Goal: Task Accomplishment & Management: Complete application form

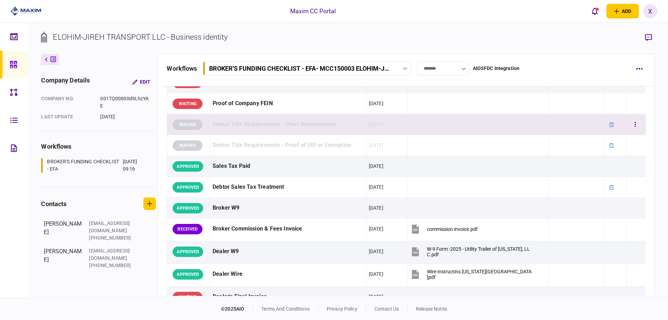
scroll to position [348, 0]
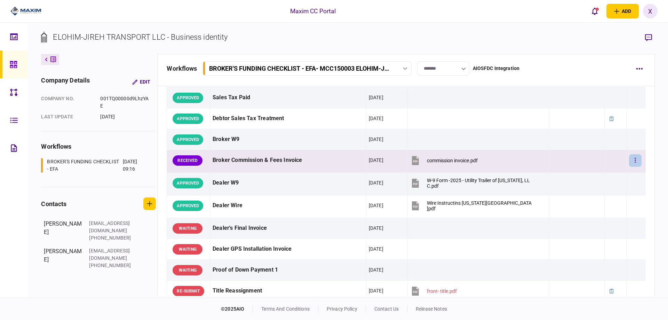
click at [634, 161] on icon "button" at bounding box center [634, 160] width 1 height 7
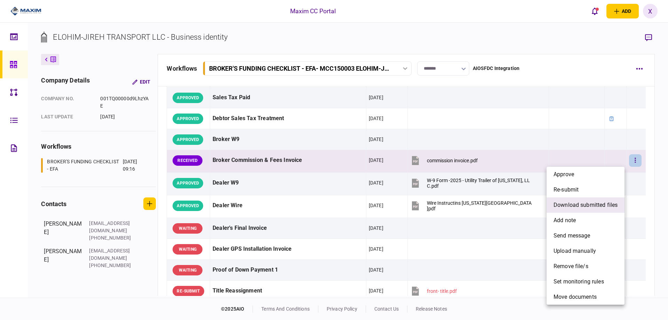
click at [597, 205] on span "download submitted files" at bounding box center [585, 205] width 64 height 8
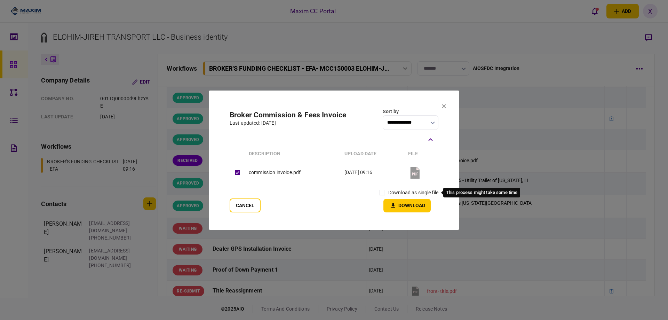
click at [397, 192] on label "download as single file" at bounding box center [413, 192] width 50 height 7
click at [392, 205] on icon "button" at bounding box center [393, 205] width 4 height 5
click at [442, 104] on icon at bounding box center [444, 106] width 4 height 4
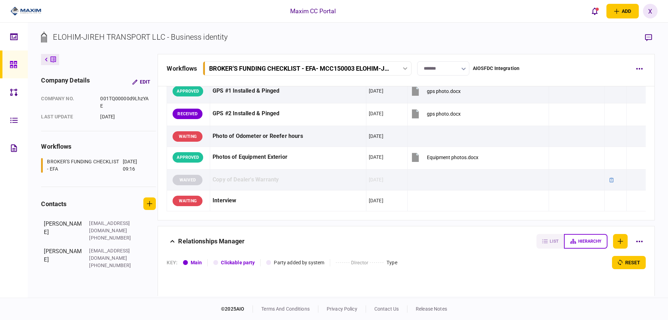
scroll to position [661, 0]
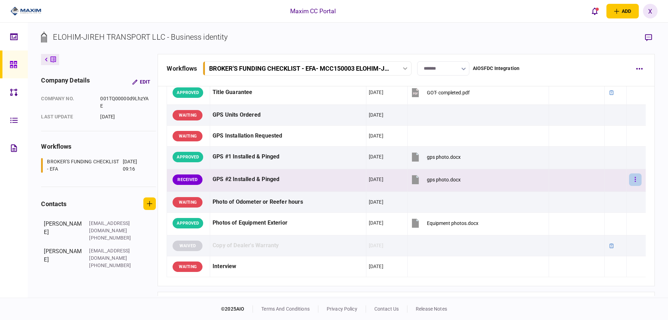
click at [629, 182] on button "button" at bounding box center [635, 179] width 13 height 13
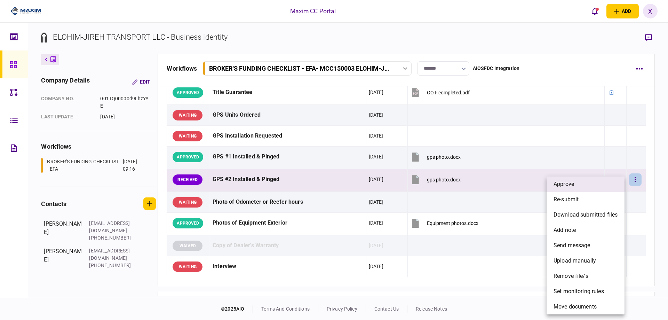
click at [613, 183] on li "approve" at bounding box center [585, 183] width 78 height 15
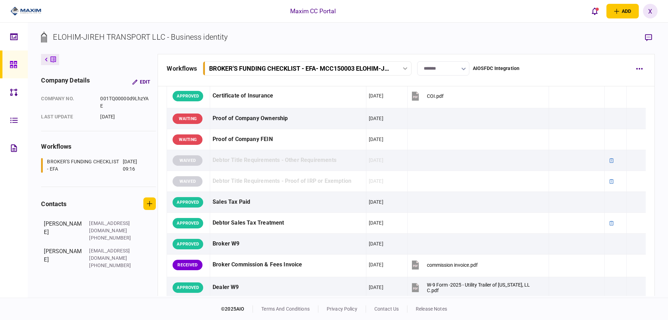
scroll to position [313, 0]
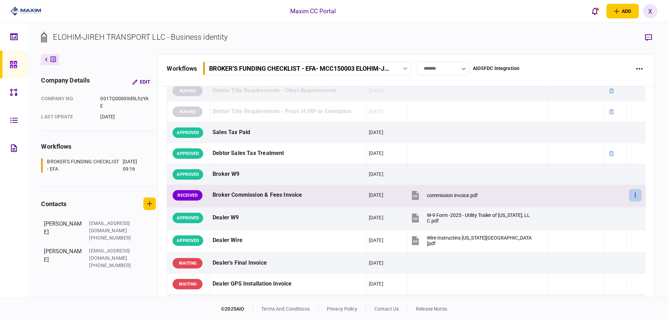
click at [635, 192] on button "button" at bounding box center [635, 195] width 13 height 13
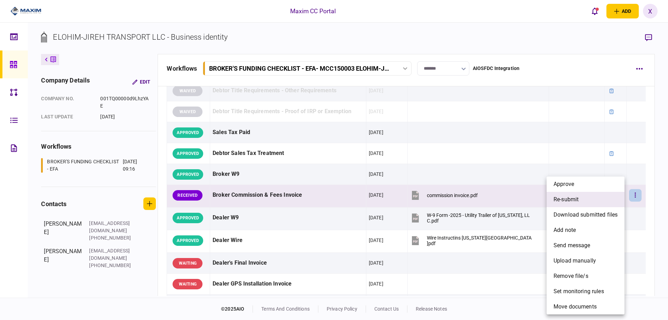
click at [594, 195] on li "re-submit" at bounding box center [585, 199] width 78 height 15
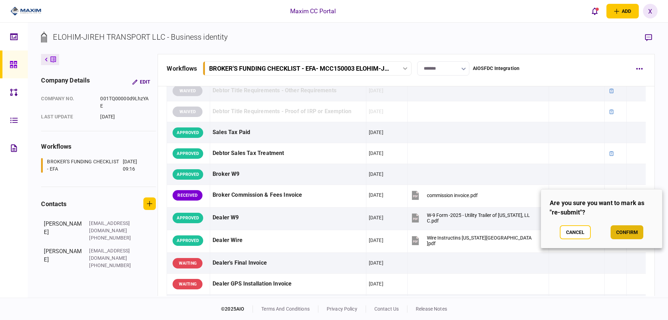
click at [623, 228] on button "confirm" at bounding box center [626, 232] width 33 height 14
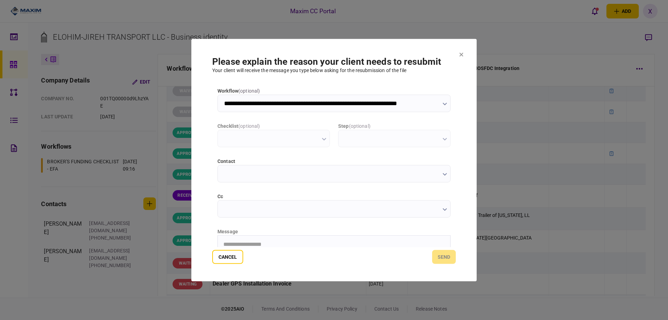
scroll to position [0, 0]
type input "**********"
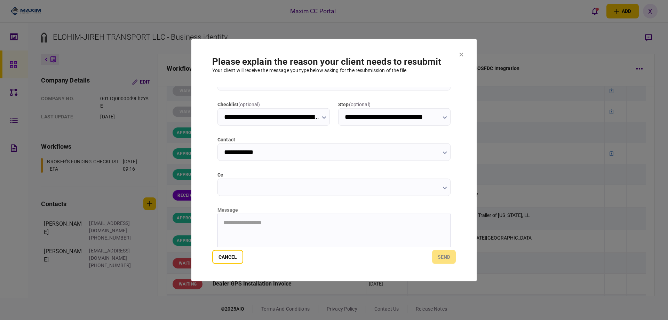
scroll to position [75, 0]
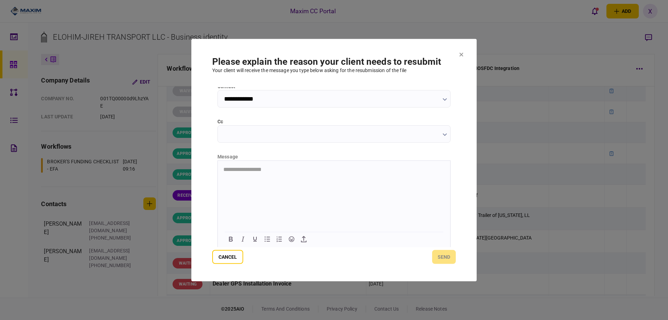
click at [247, 178] on html "**********" at bounding box center [334, 168] width 232 height 17
click at [438, 261] on button "send" at bounding box center [444, 257] width 24 height 14
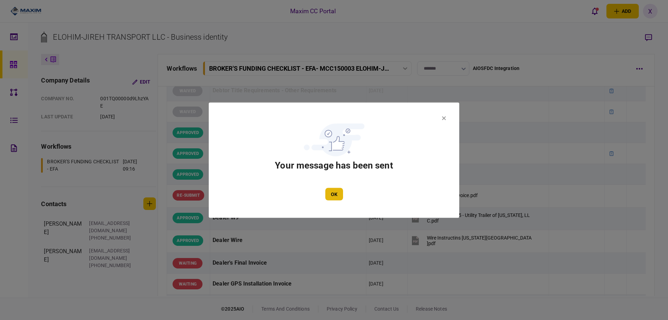
click at [331, 191] on button "OK" at bounding box center [334, 193] width 18 height 13
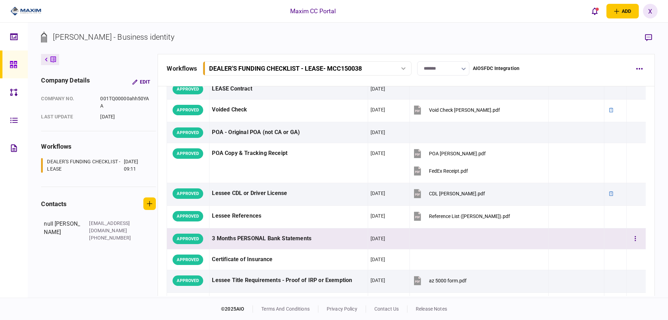
scroll to position [139, 0]
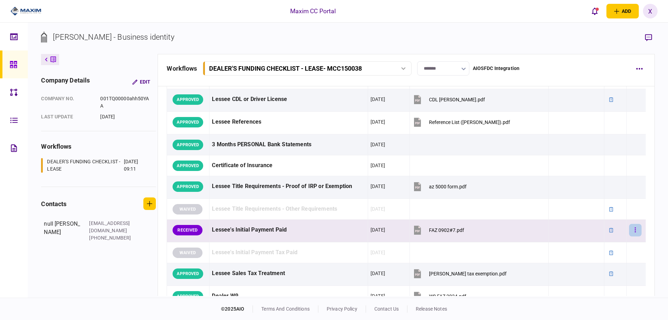
click at [633, 231] on button "button" at bounding box center [635, 230] width 13 height 13
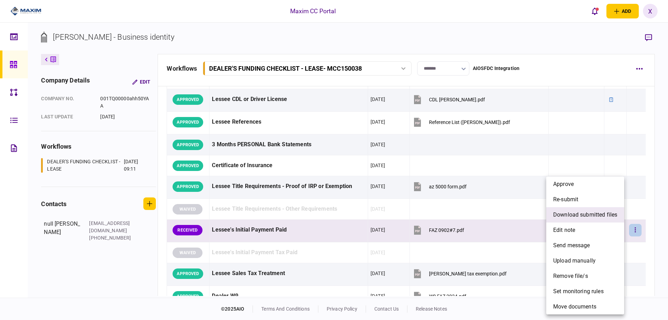
click at [585, 214] on span "download submitted files" at bounding box center [585, 214] width 64 height 8
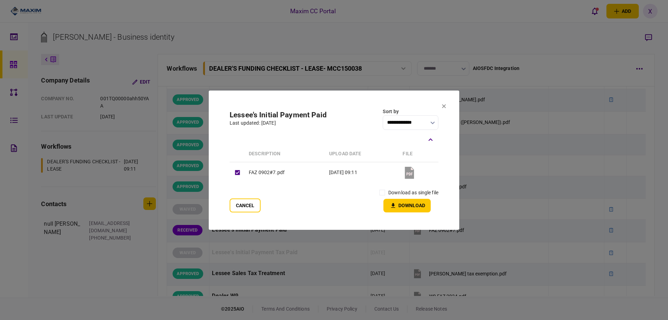
click at [399, 190] on label "download as single file" at bounding box center [413, 192] width 50 height 7
click at [390, 193] on label "download as single file" at bounding box center [413, 192] width 50 height 7
click at [401, 202] on button "Download" at bounding box center [406, 206] width 47 height 14
click at [442, 104] on button at bounding box center [444, 107] width 4 height 6
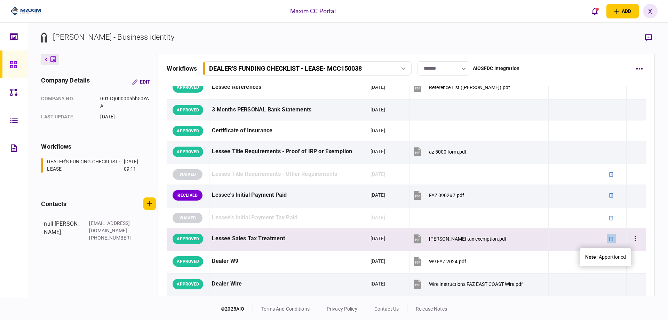
scroll to position [209, 0]
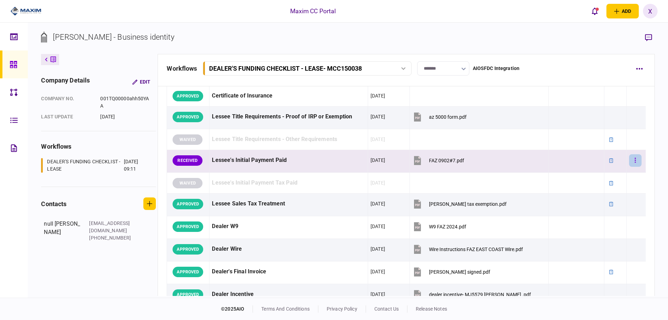
click at [631, 162] on button "button" at bounding box center [635, 160] width 13 height 13
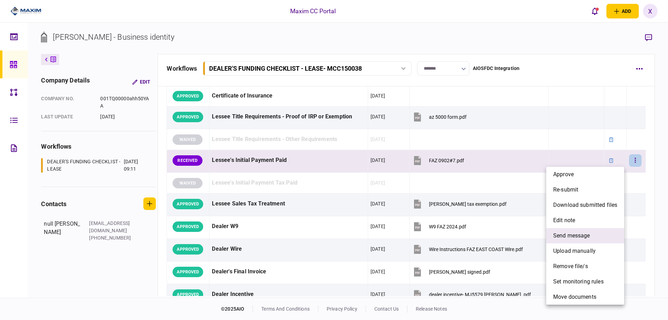
click at [607, 230] on li "send message" at bounding box center [585, 235] width 78 height 15
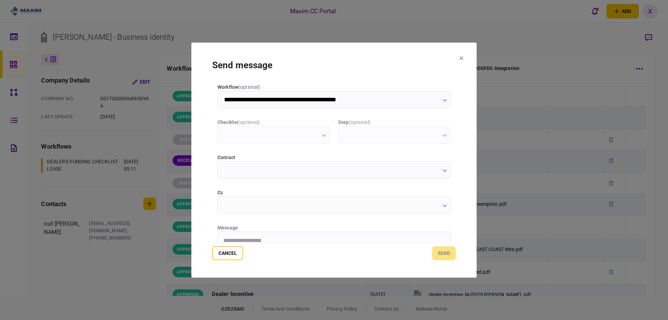
scroll to position [0, 0]
type input "**********"
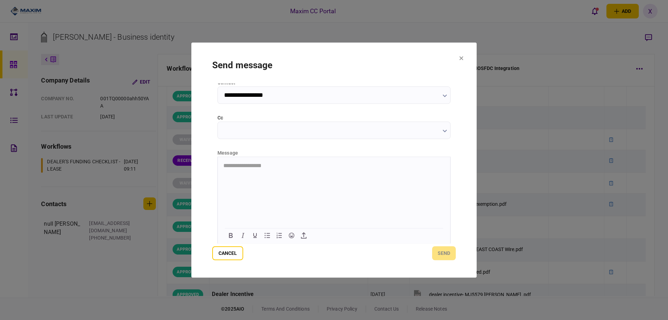
click at [295, 174] on html "**********" at bounding box center [334, 164] width 232 height 17
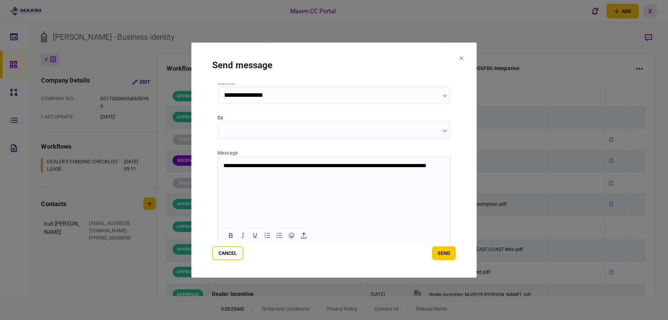
click at [348, 166] on p "**********" at bounding box center [333, 168] width 220 height 13
click at [441, 248] on button "send" at bounding box center [444, 253] width 24 height 14
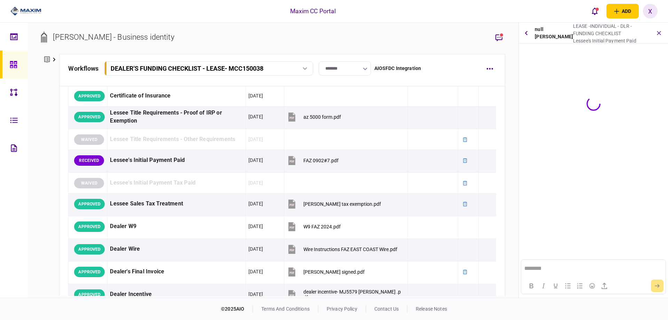
scroll to position [0, 0]
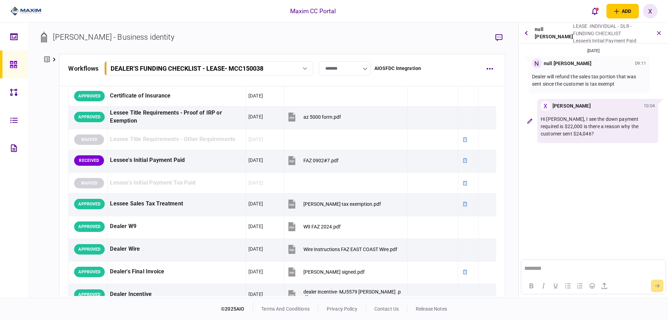
click at [38, 10] on img at bounding box center [25, 11] width 31 height 10
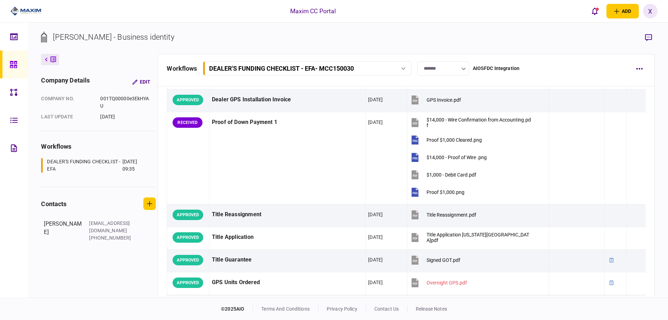
scroll to position [417, 0]
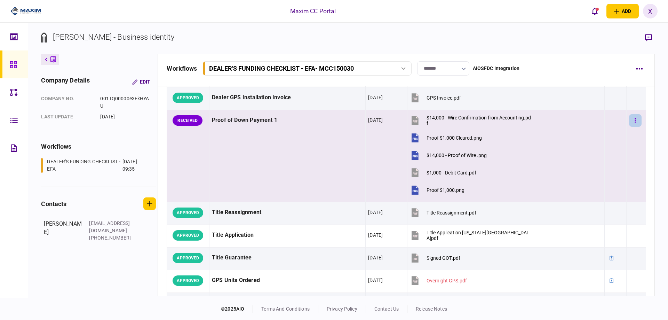
click at [631, 123] on button "button" at bounding box center [635, 120] width 13 height 13
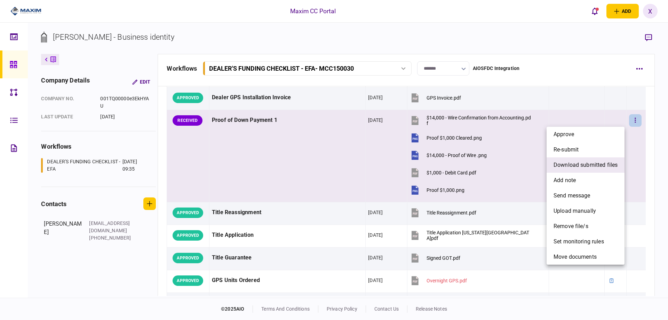
click at [604, 164] on span "download submitted files" at bounding box center [585, 165] width 64 height 8
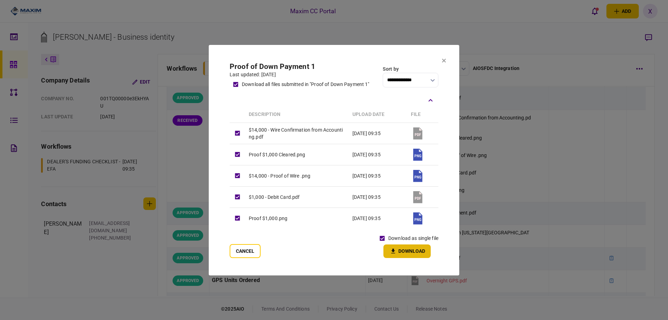
click at [399, 256] on button "Download" at bounding box center [406, 251] width 47 height 14
click at [442, 58] on icon at bounding box center [444, 60] width 4 height 4
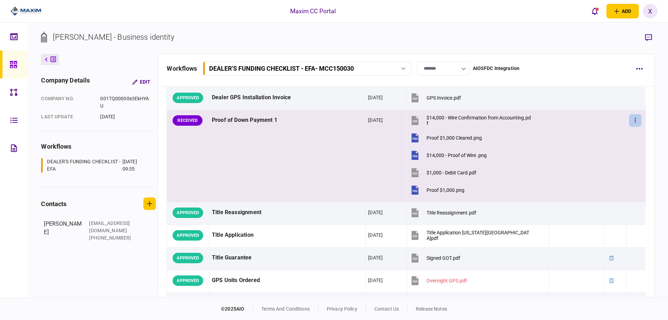
click at [629, 116] on button "button" at bounding box center [635, 120] width 13 height 13
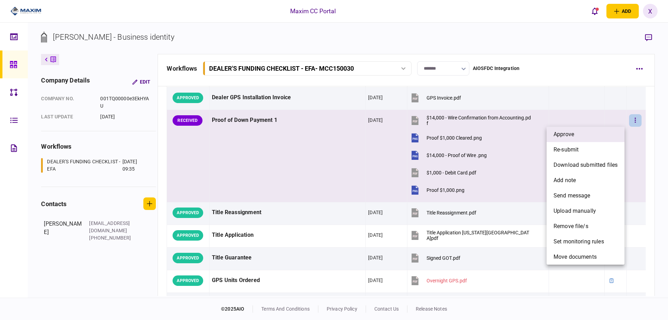
click at [590, 138] on li "approve" at bounding box center [585, 134] width 78 height 15
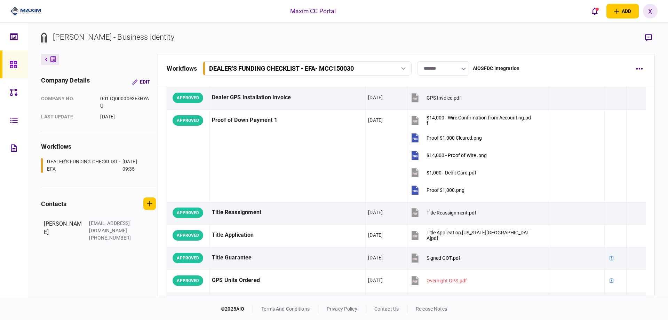
click at [33, 13] on img at bounding box center [25, 11] width 31 height 10
click at [25, 7] on img at bounding box center [25, 11] width 31 height 10
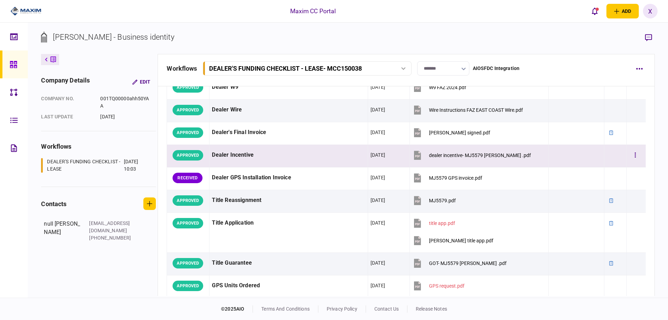
scroll to position [243, 0]
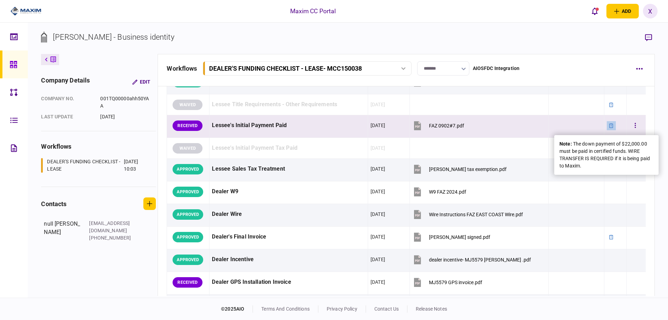
click at [608, 126] on icon at bounding box center [610, 125] width 5 height 5
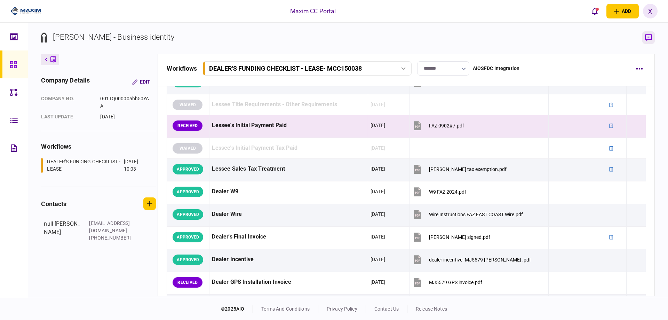
click at [649, 38] on icon "button" at bounding box center [648, 37] width 7 height 7
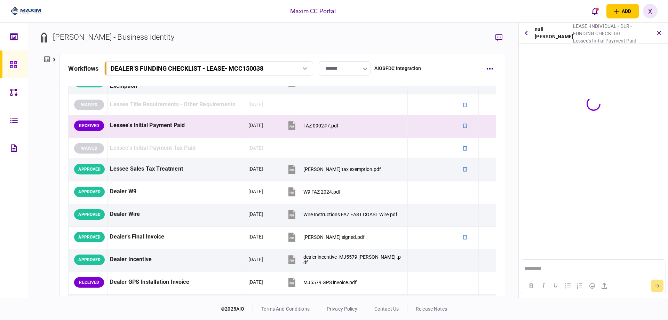
scroll to position [0, 0]
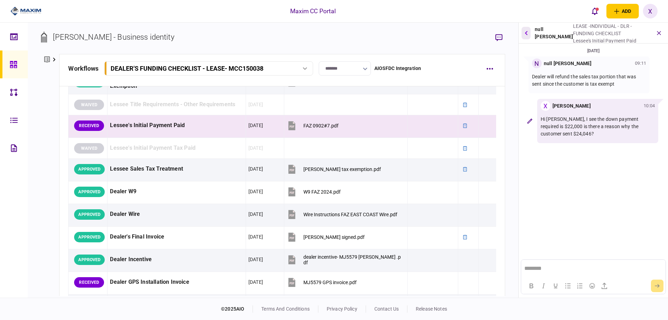
click at [529, 36] on button "button" at bounding box center [525, 33] width 9 height 13
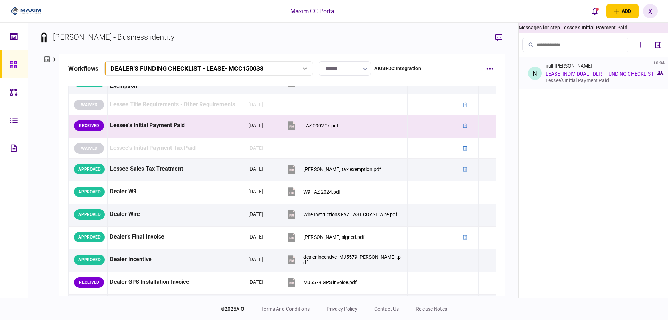
click at [588, 72] on link "LEASE -INDIVIDUAL - DLR - FUNDING CHECKLIST" at bounding box center [599, 74] width 108 height 6
click at [597, 68] on div "null Rosa Gamboa 10:04 LEASE -INDIVIDUAL - DLR - FUNDING CHECKLIST Lessee's Ini…" at bounding box center [600, 73] width 110 height 20
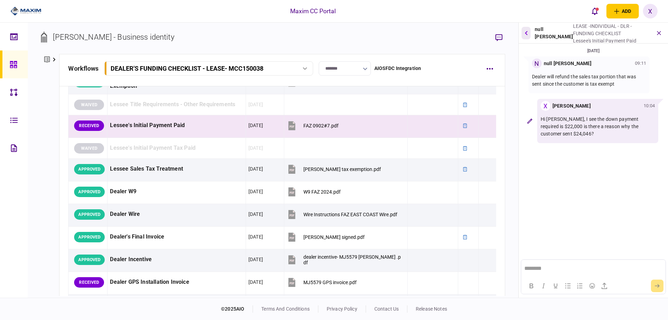
click at [525, 33] on icon "button" at bounding box center [525, 33] width 3 height 4
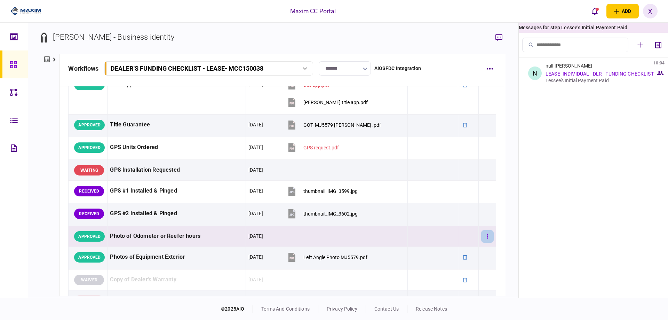
scroll to position [494, 0]
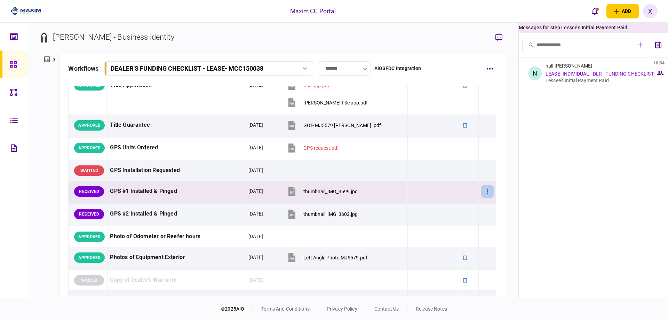
click at [486, 191] on icon "button" at bounding box center [486, 190] width 1 height 5
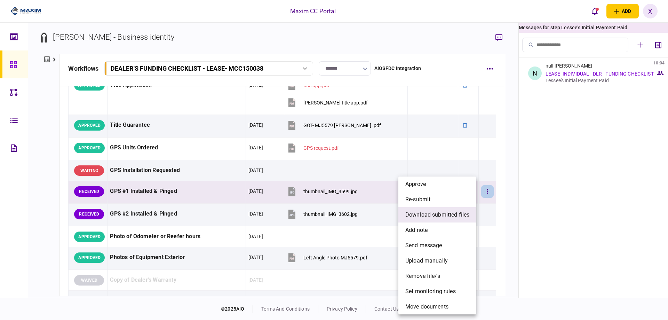
click at [452, 211] on span "download submitted files" at bounding box center [437, 214] width 64 height 8
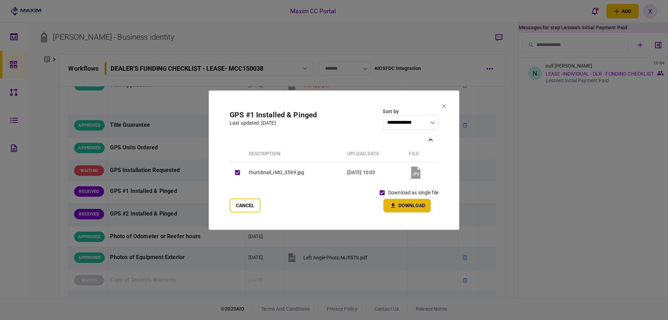
click at [407, 203] on button "Download" at bounding box center [406, 206] width 47 height 14
click at [442, 106] on icon at bounding box center [444, 106] width 4 height 4
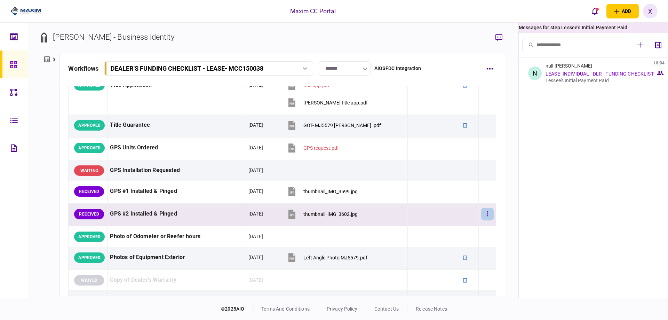
click at [486, 211] on button "button" at bounding box center [487, 214] width 13 height 13
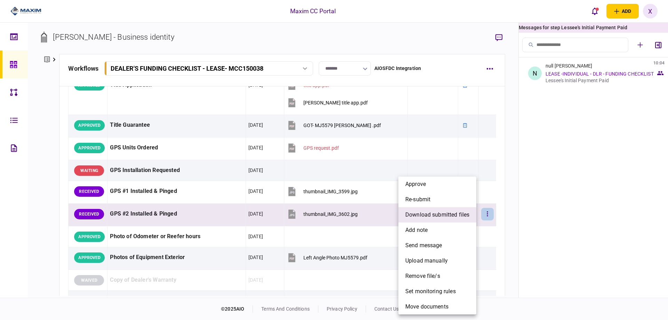
click at [460, 218] on span "download submitted files" at bounding box center [437, 214] width 64 height 8
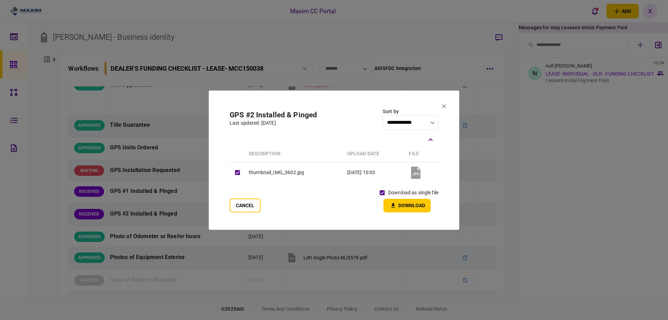
drag, startPoint x: 397, startPoint y: 200, endPoint x: 402, endPoint y: 207, distance: 8.3
click at [402, 206] on button "Download" at bounding box center [406, 206] width 47 height 14
click at [441, 103] on section "**********" at bounding box center [334, 159] width 250 height 139
click at [442, 104] on icon at bounding box center [444, 106] width 4 height 4
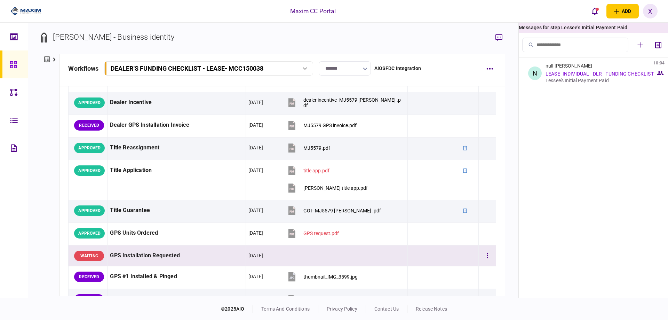
scroll to position [389, 0]
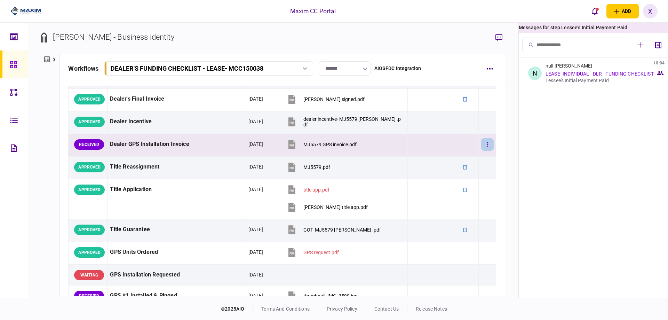
click at [486, 147] on icon "button" at bounding box center [486, 144] width 1 height 7
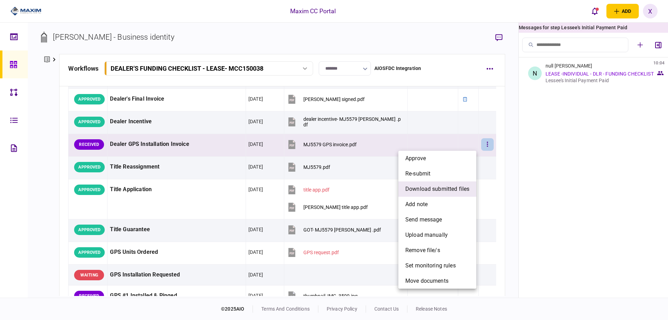
click at [453, 186] on span "download submitted files" at bounding box center [437, 189] width 64 height 8
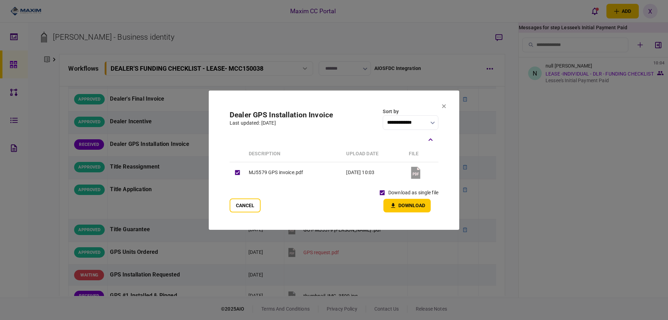
click at [381, 201] on div "download as single file Download" at bounding box center [407, 199] width 62 height 26
click at [392, 201] on button "Download" at bounding box center [406, 206] width 47 height 14
click at [443, 108] on icon at bounding box center [444, 106] width 4 height 4
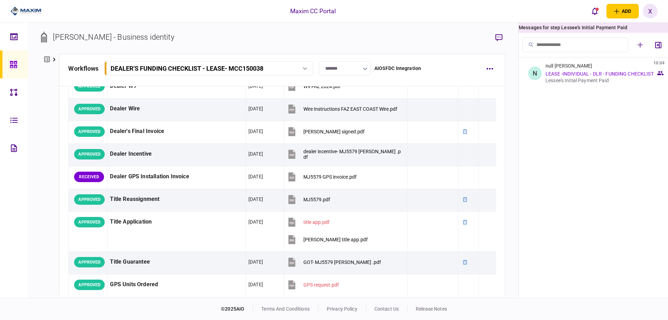
scroll to position [417, 0]
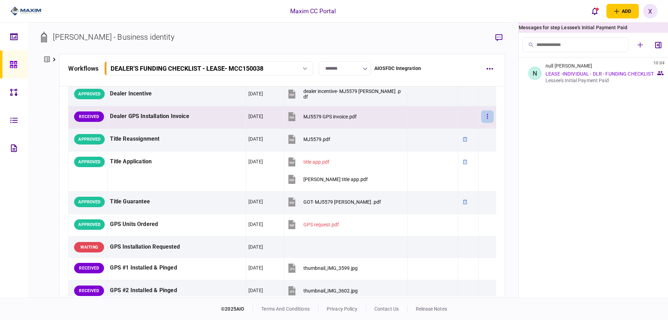
click at [483, 113] on button "button" at bounding box center [487, 116] width 13 height 13
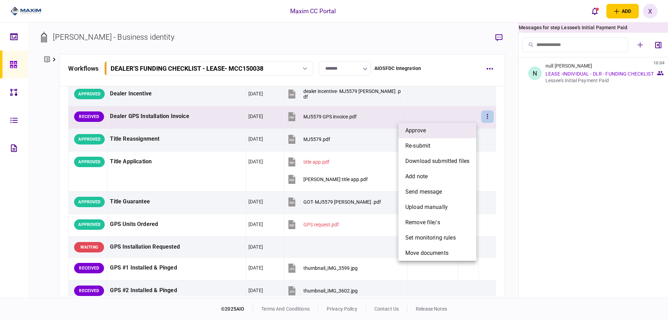
click at [451, 133] on li "approve" at bounding box center [437, 130] width 78 height 15
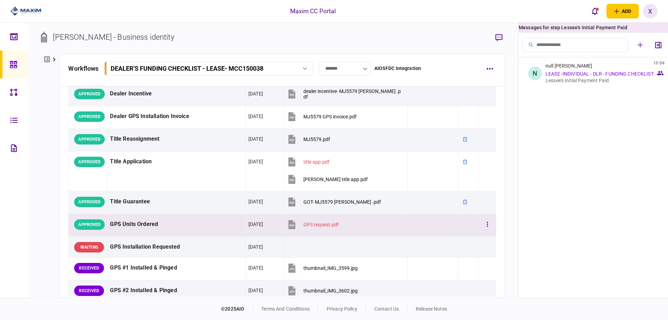
scroll to position [452, 0]
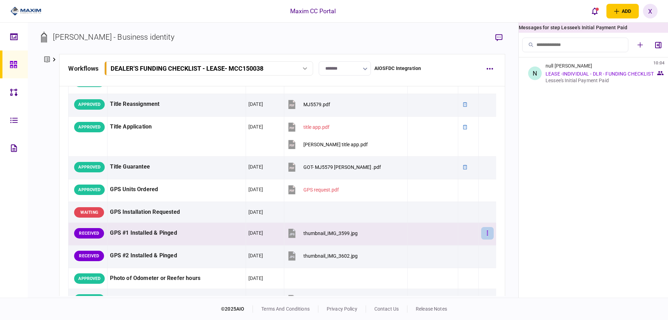
click at [481, 233] on button "button" at bounding box center [487, 233] width 13 height 13
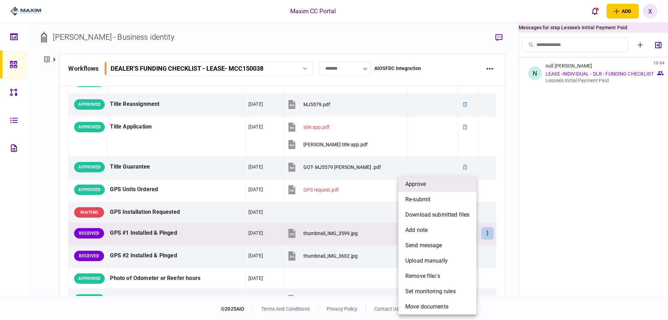
click at [439, 183] on li "approve" at bounding box center [437, 183] width 78 height 15
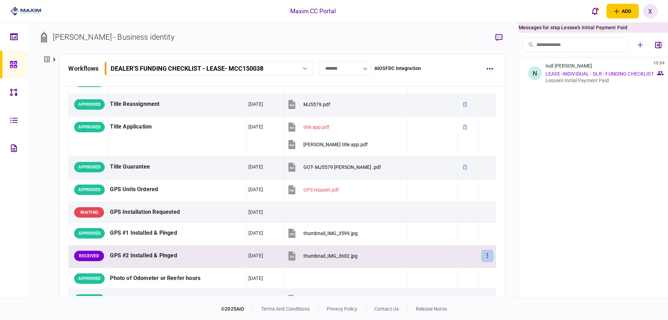
click at [481, 254] on button "button" at bounding box center [487, 255] width 13 height 13
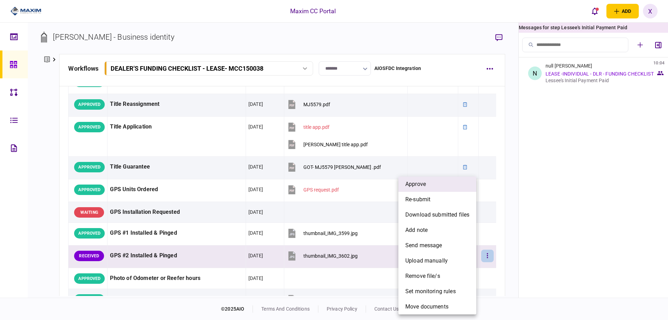
click at [444, 183] on li "approve" at bounding box center [437, 183] width 78 height 15
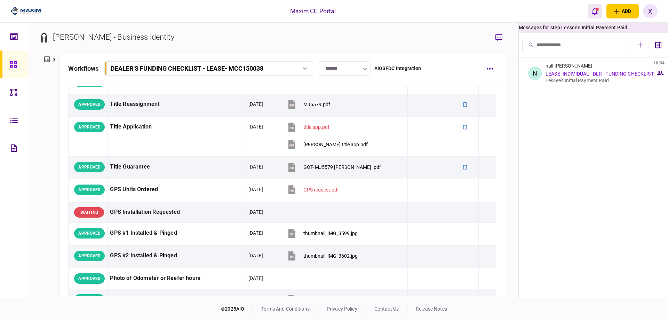
click at [597, 17] on button "open notifications list" at bounding box center [594, 11] width 15 height 15
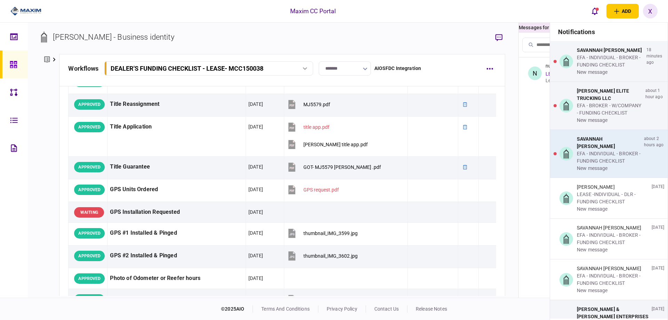
click at [604, 164] on div "EFA - INDIVIDUAL - BROKER - FUNDING CHECKLIST" at bounding box center [608, 157] width 64 height 15
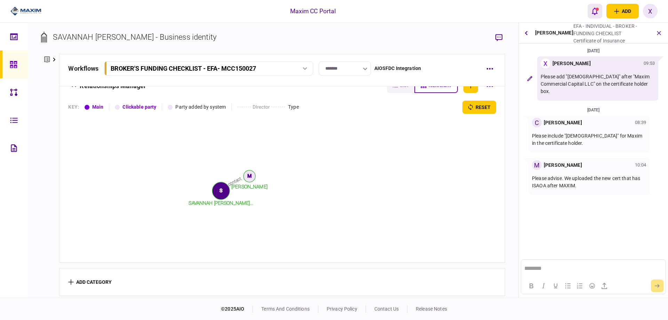
click at [596, 9] on div "open notifications list" at bounding box center [596, 9] width 3 height 3
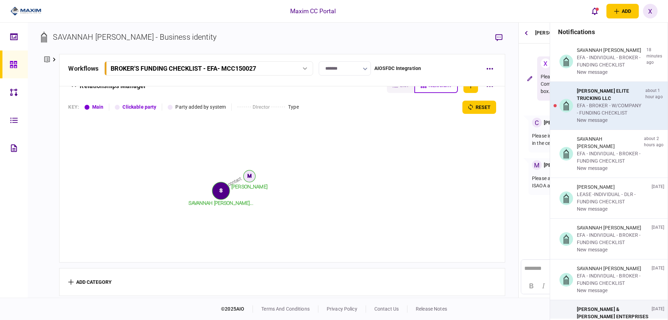
click at [607, 102] on div "[PERSON_NAME] ELITE TRUCKING LLC" at bounding box center [609, 94] width 66 height 15
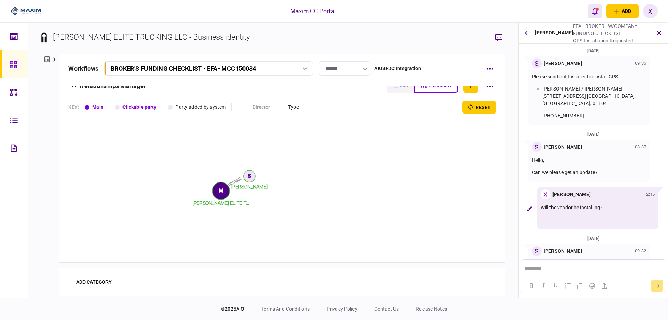
click at [595, 12] on icon "open notifications list" at bounding box center [594, 11] width 6 height 8
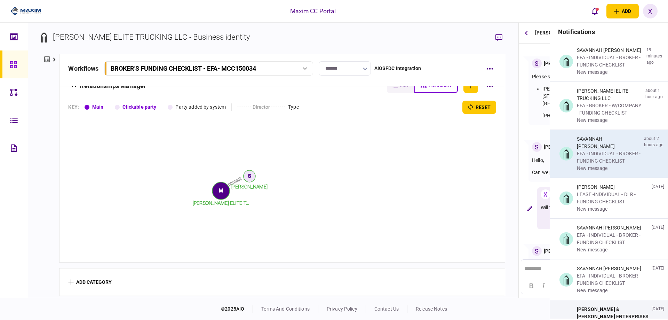
click at [604, 150] on div "SAVANNAH [PERSON_NAME]" at bounding box center [608, 142] width 64 height 15
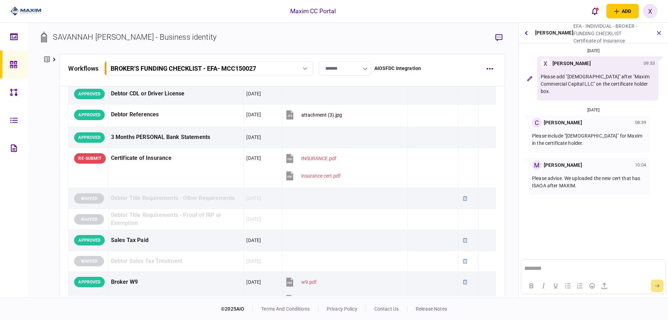
scroll to position [83, 0]
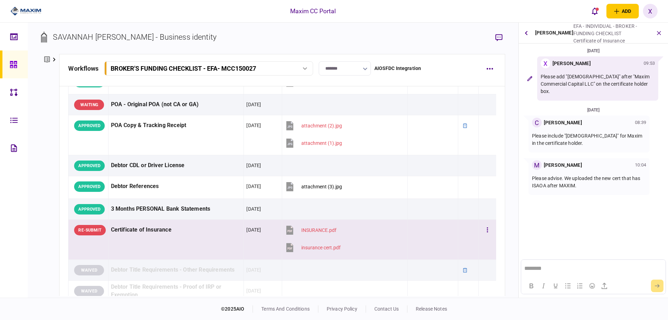
click at [478, 234] on td at bounding box center [487, 239] width 18 height 40
click at [481, 231] on button "button" at bounding box center [487, 230] width 13 height 13
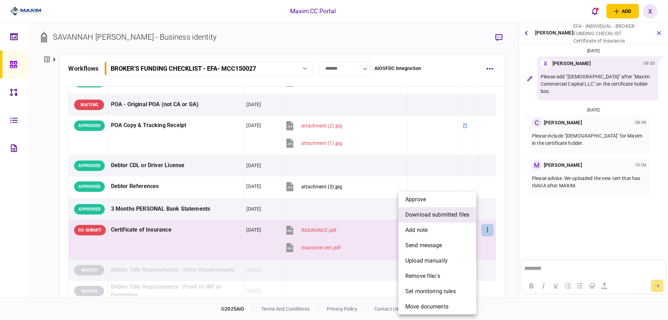
click at [469, 220] on li "download submitted files" at bounding box center [437, 214] width 78 height 15
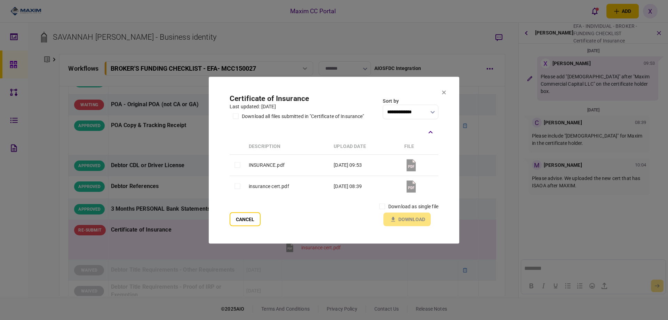
click at [252, 184] on td "insurance cert.pdf" at bounding box center [287, 186] width 85 height 21
click at [402, 218] on button "Download" at bounding box center [406, 219] width 47 height 14
click at [482, 27] on div at bounding box center [334, 160] width 668 height 320
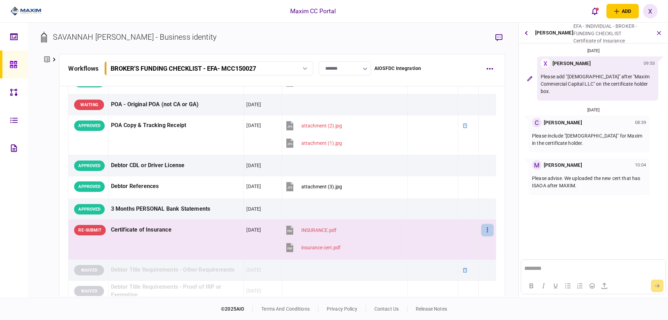
click at [483, 229] on button "button" at bounding box center [487, 230] width 13 height 13
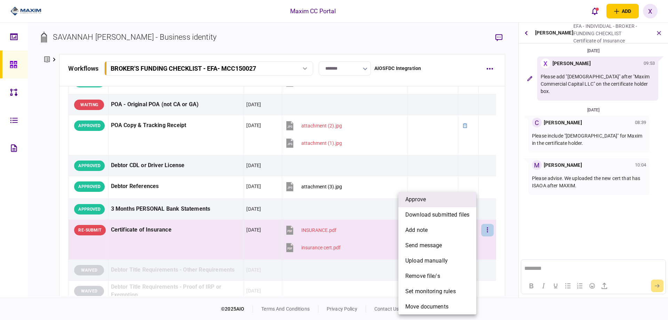
click at [436, 202] on li "approve" at bounding box center [437, 199] width 78 height 15
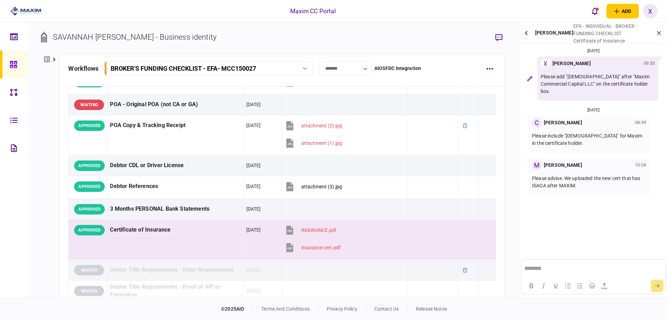
click at [28, 5] on div at bounding box center [23, 11] width 47 height 23
click at [30, 13] on img at bounding box center [25, 11] width 31 height 10
click at [34, 7] on img at bounding box center [25, 11] width 31 height 10
click at [31, 10] on img at bounding box center [25, 11] width 31 height 10
